Goal: Check status: Check status

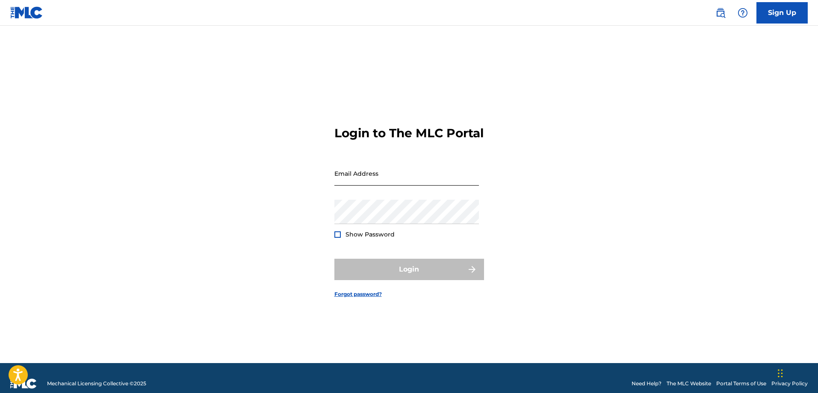
click at [398, 186] on input "Email Address" at bounding box center [406, 173] width 145 height 24
type input "[EMAIL_ADDRESS][DOMAIN_NAME]"
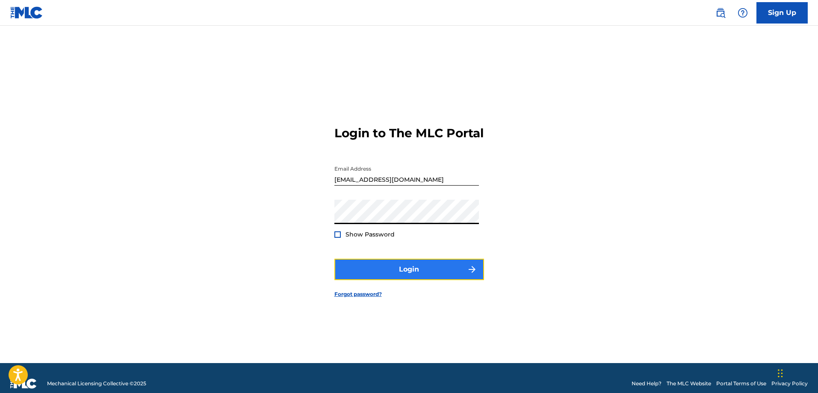
click at [401, 280] on button "Login" at bounding box center [409, 269] width 150 height 21
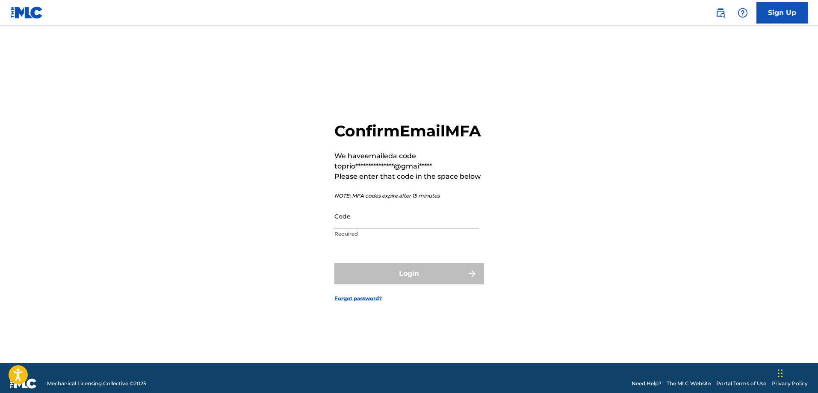
click at [374, 228] on input "Code" at bounding box center [406, 216] width 145 height 24
paste input "072818"
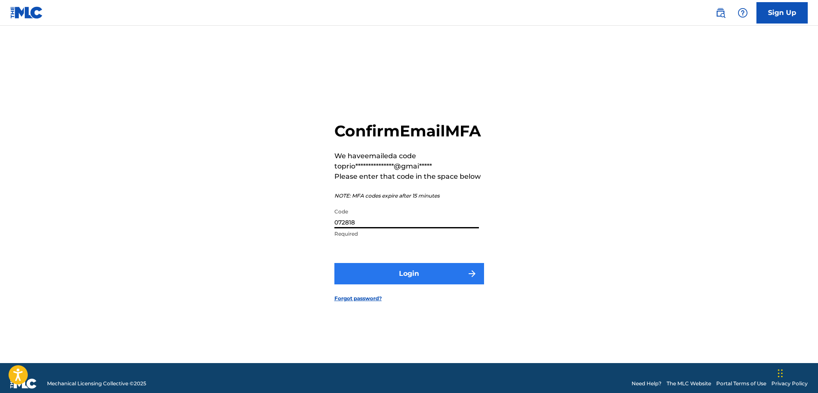
type input "072818"
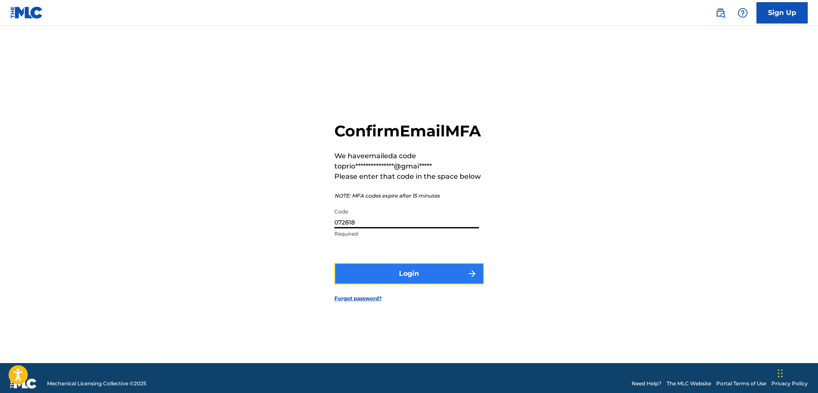
click at [396, 284] on button "Login" at bounding box center [409, 273] width 150 height 21
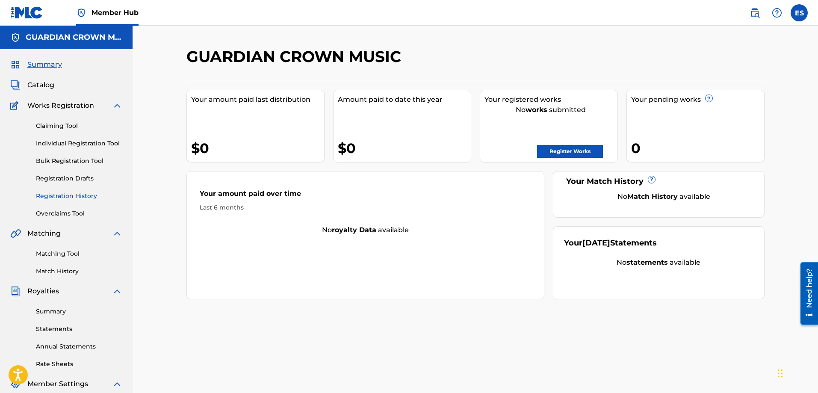
click at [82, 194] on link "Registration History" at bounding box center [79, 196] width 86 height 9
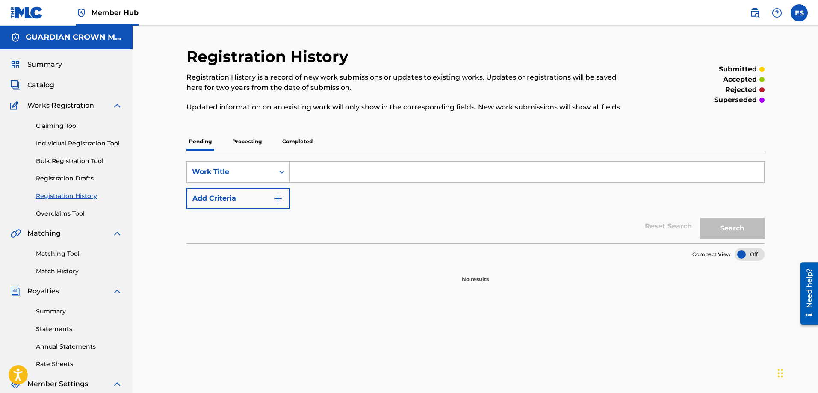
click at [255, 143] on p "Processing" at bounding box center [247, 142] width 35 height 18
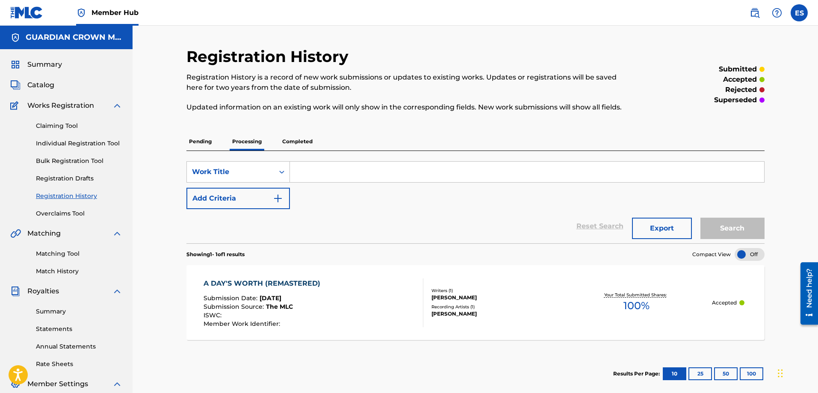
click at [202, 144] on p "Pending" at bounding box center [200, 142] width 28 height 18
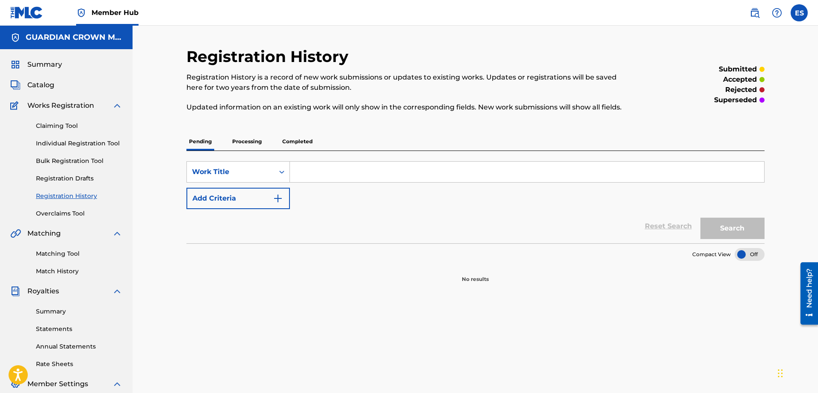
click at [244, 142] on p "Processing" at bounding box center [247, 142] width 35 height 18
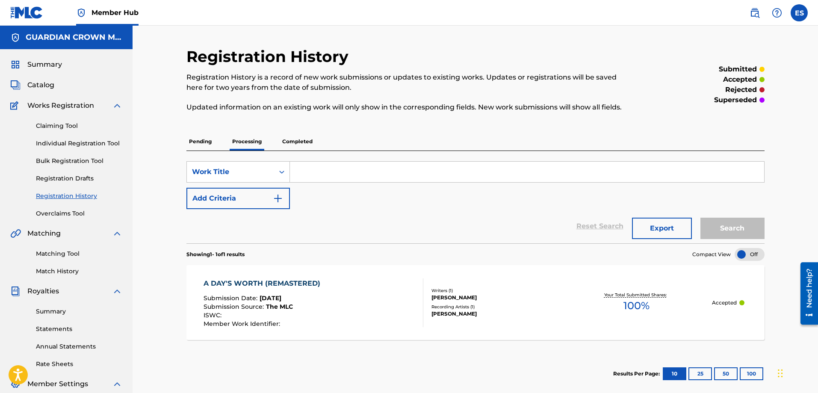
scroll to position [43, 0]
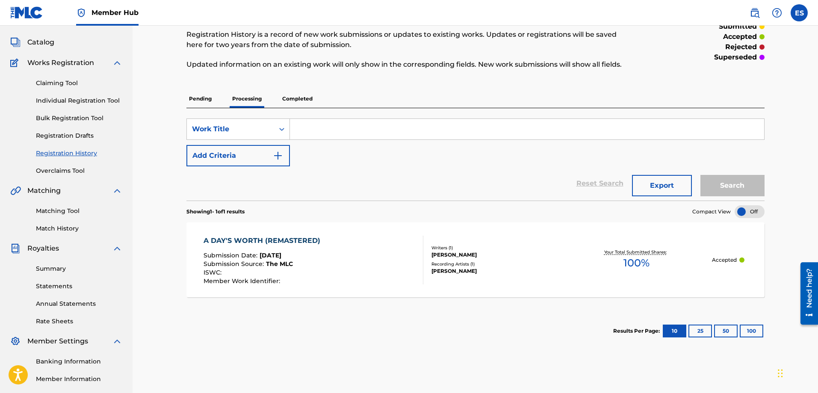
click at [293, 98] on p "Completed" at bounding box center [297, 99] width 35 height 18
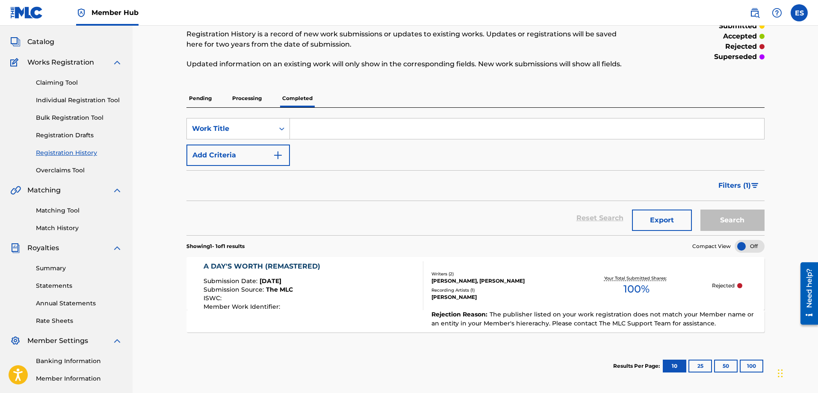
scroll to position [43, 0]
click at [248, 98] on p "Processing" at bounding box center [247, 99] width 35 height 18
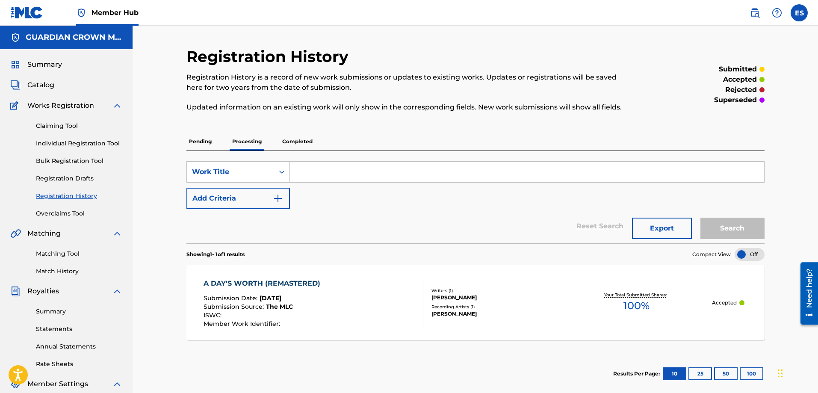
click at [292, 283] on div "A DAY'S WORTH (REMASTERED)" at bounding box center [264, 283] width 121 height 10
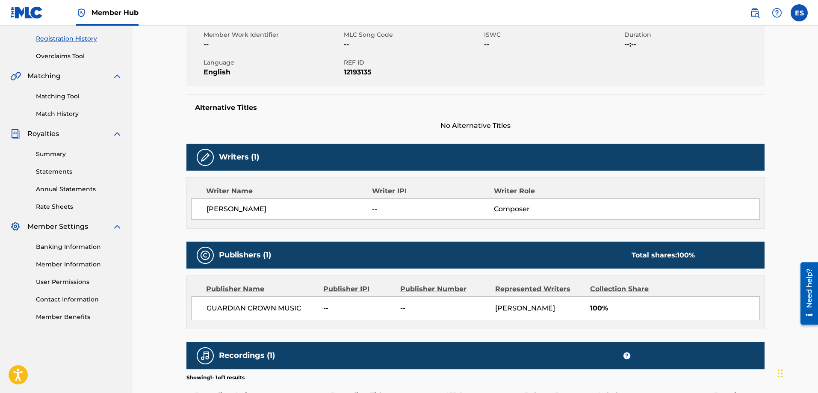
scroll to position [93, 0]
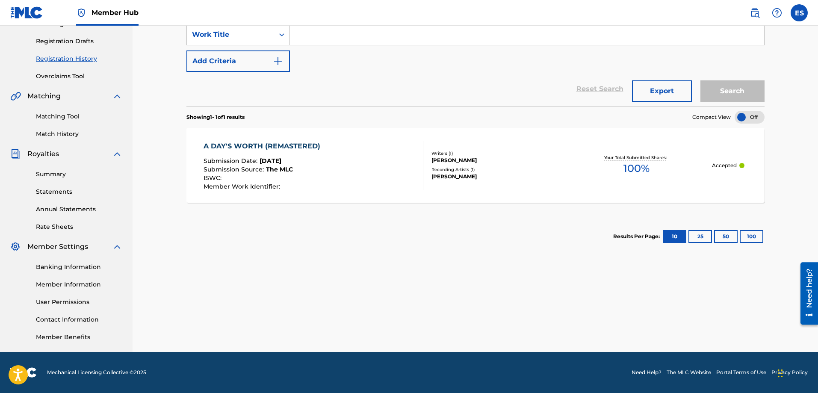
scroll to position [94, 0]
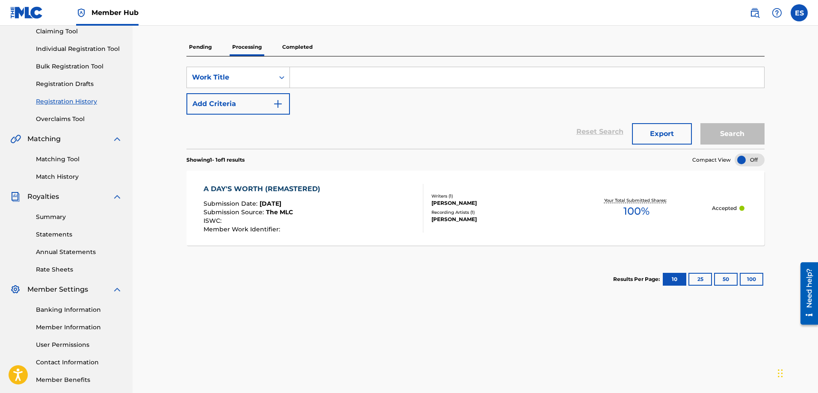
click at [292, 213] on span "The MLC" at bounding box center [279, 212] width 27 height 8
